Goal: Information Seeking & Learning: Understand process/instructions

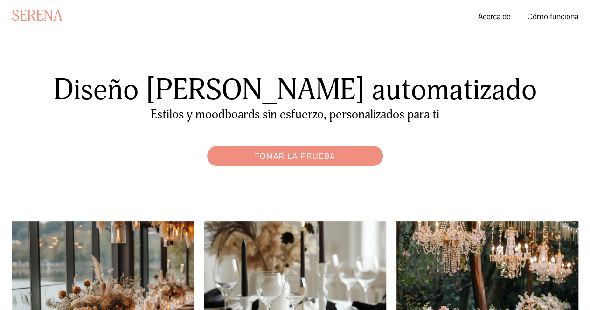
click at [537, 18] on font "Cómo funciona" at bounding box center [552, 16] width 51 height 10
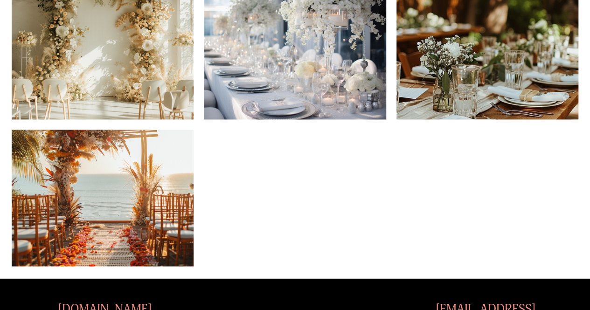
scroll to position [662, 0]
